Goal: Task Accomplishment & Management: Manage account settings

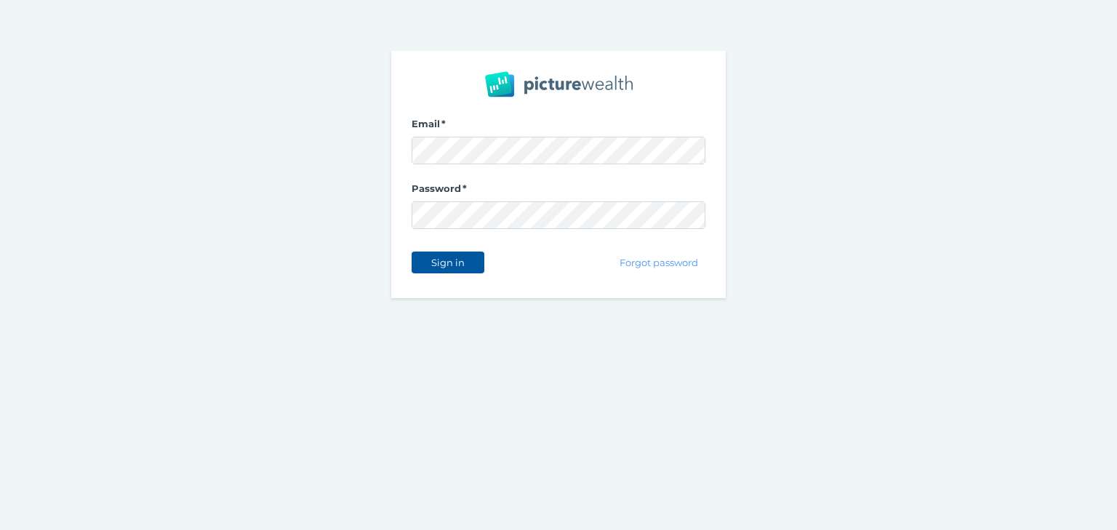
click at [463, 257] on span "Sign in" at bounding box center [448, 263] width 46 height 12
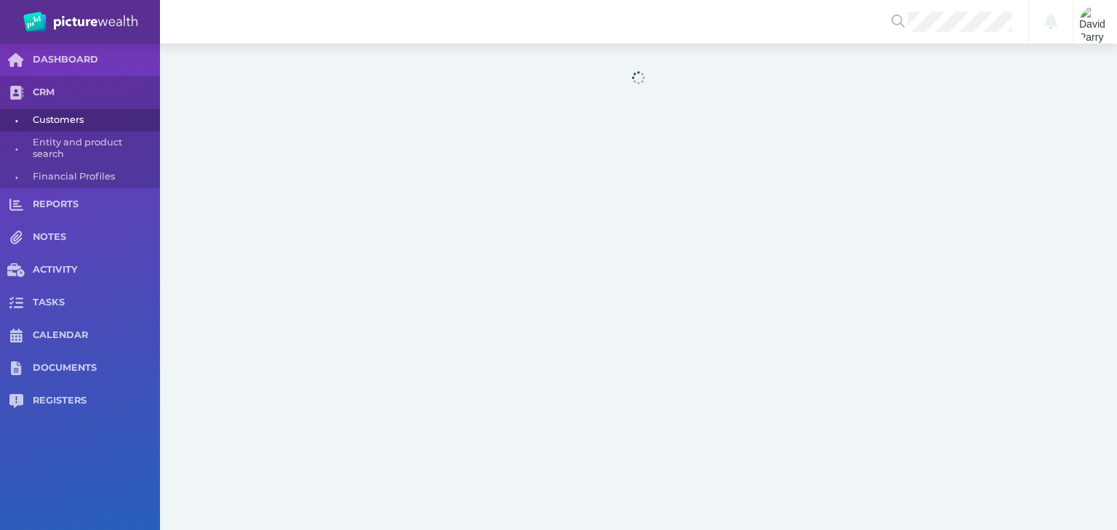
select select "25"
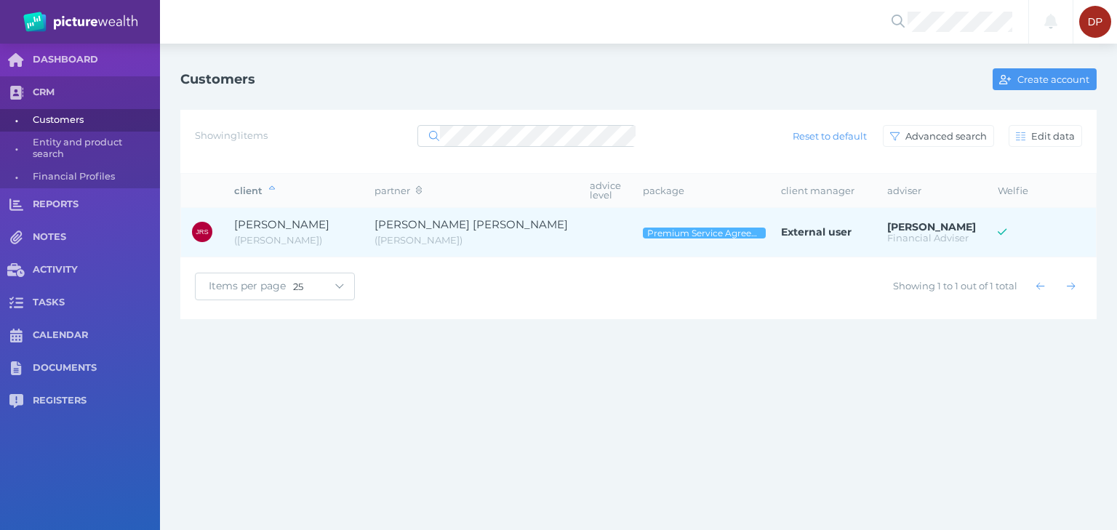
click at [292, 208] on td "[PERSON_NAME] ( [PERSON_NAME] )" at bounding box center [293, 232] width 140 height 49
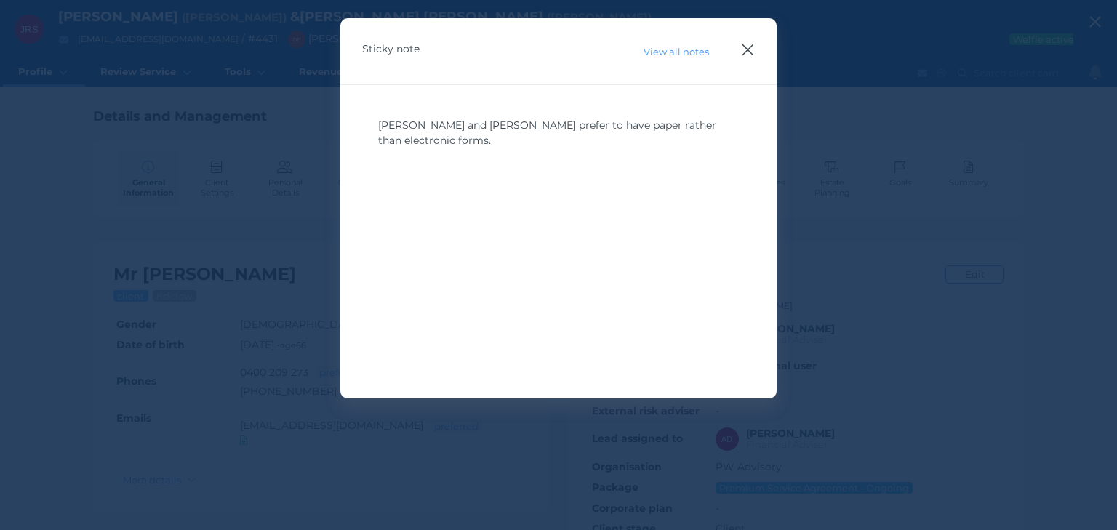
click at [750, 46] on icon "button" at bounding box center [748, 50] width 14 height 18
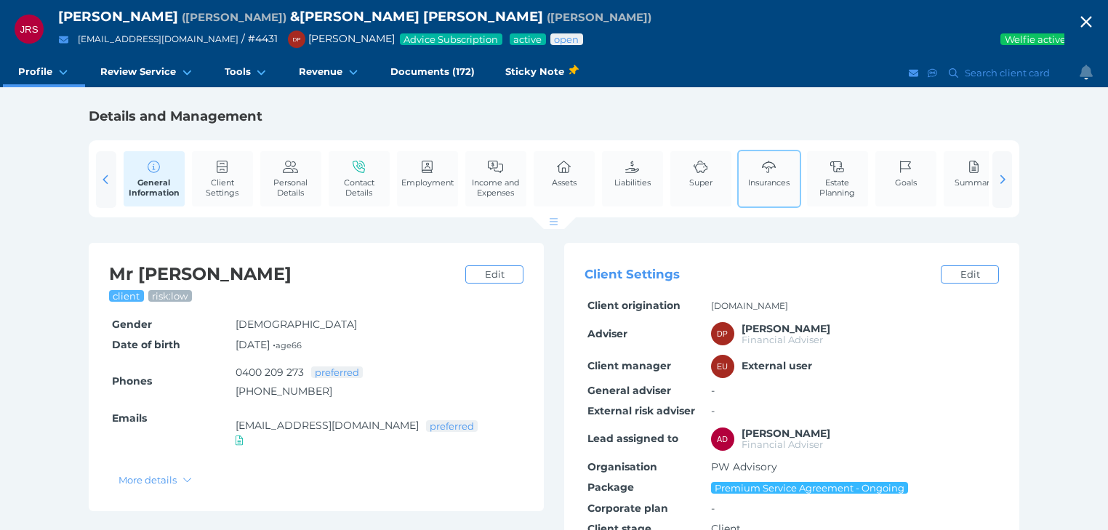
drag, startPoint x: 834, startPoint y: 191, endPoint x: 762, endPoint y: 177, distance: 73.4
click at [834, 190] on span "Estate Planning" at bounding box center [838, 187] width 54 height 20
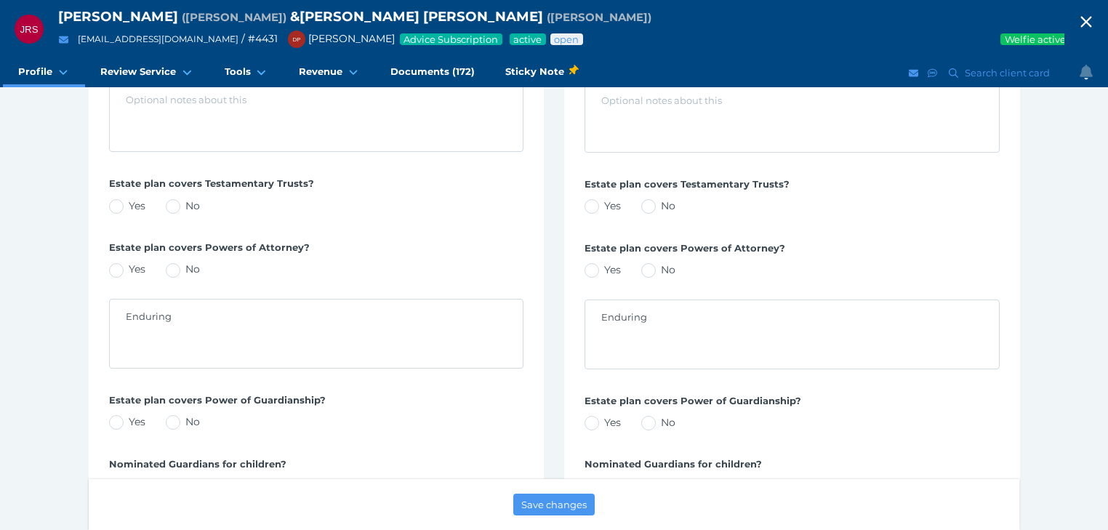
scroll to position [640, 0]
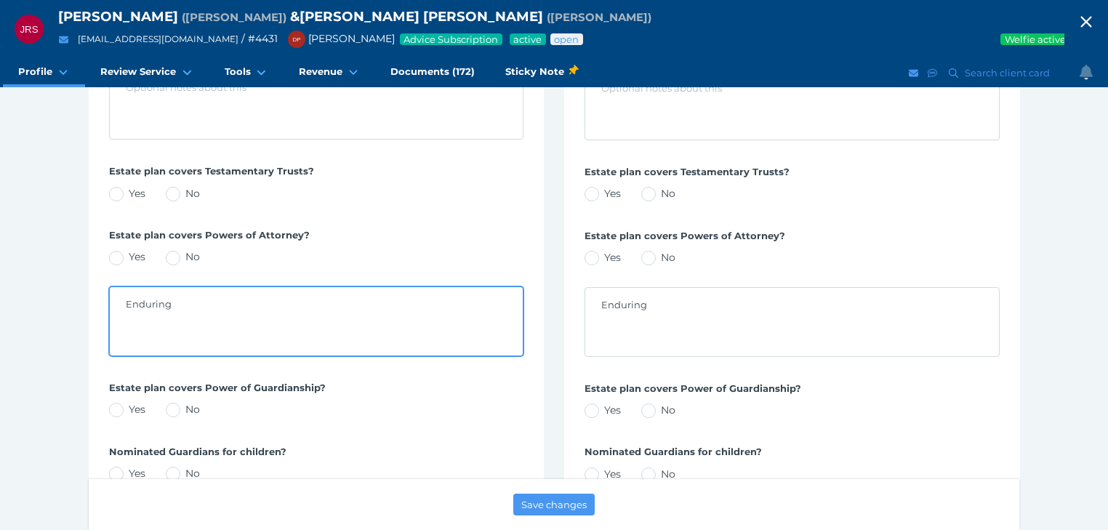
click at [244, 301] on textarea "Enduring" at bounding box center [316, 321] width 413 height 68
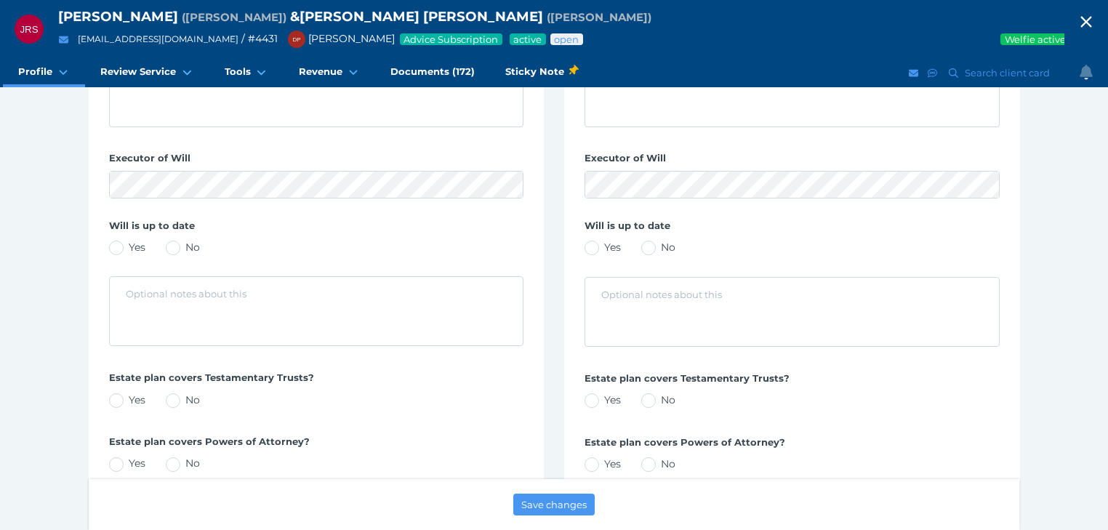
scroll to position [407, 0]
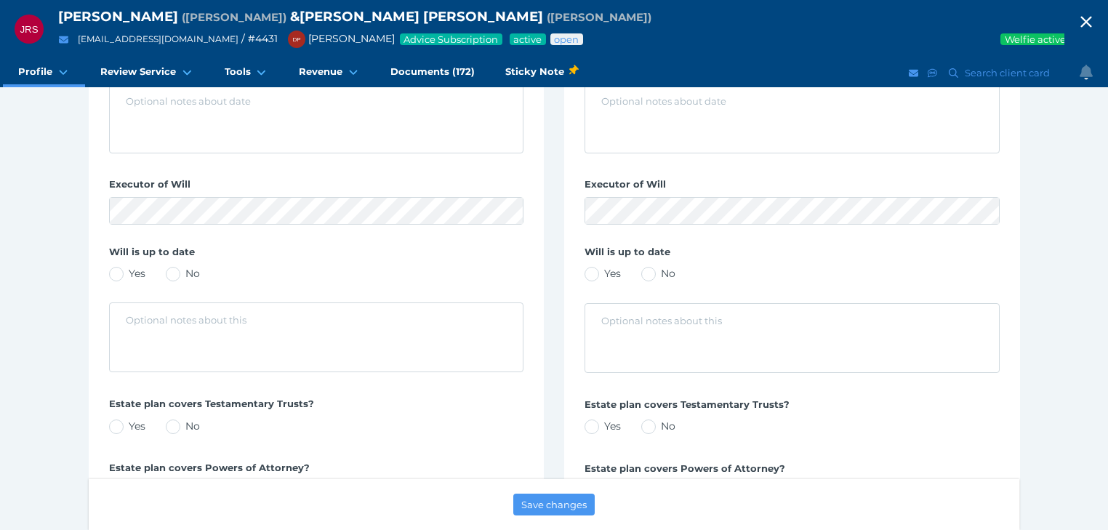
click at [1093, 18] on icon "button" at bounding box center [1085, 22] width 17 height 22
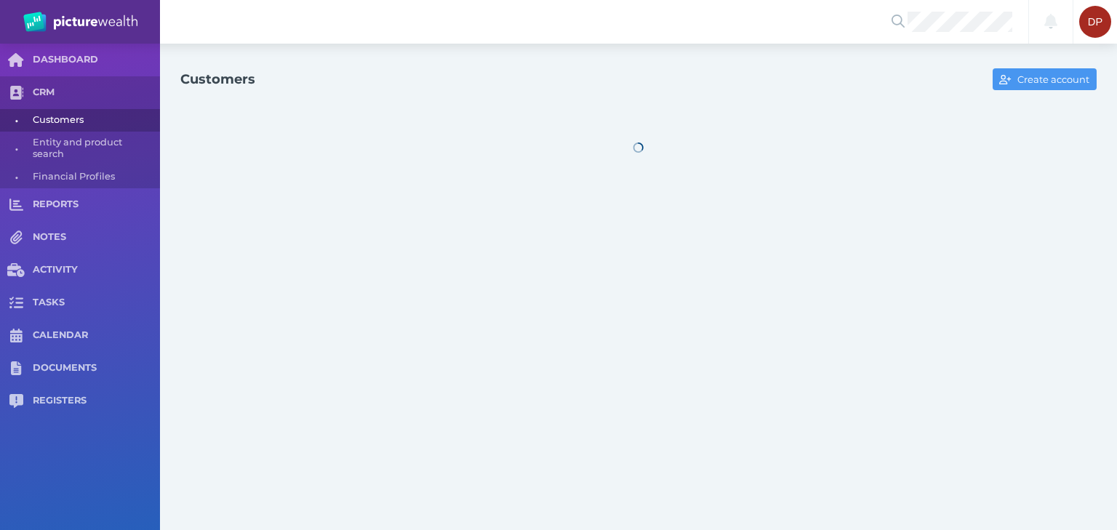
select select "25"
